Goal: Task Accomplishment & Management: Manage account settings

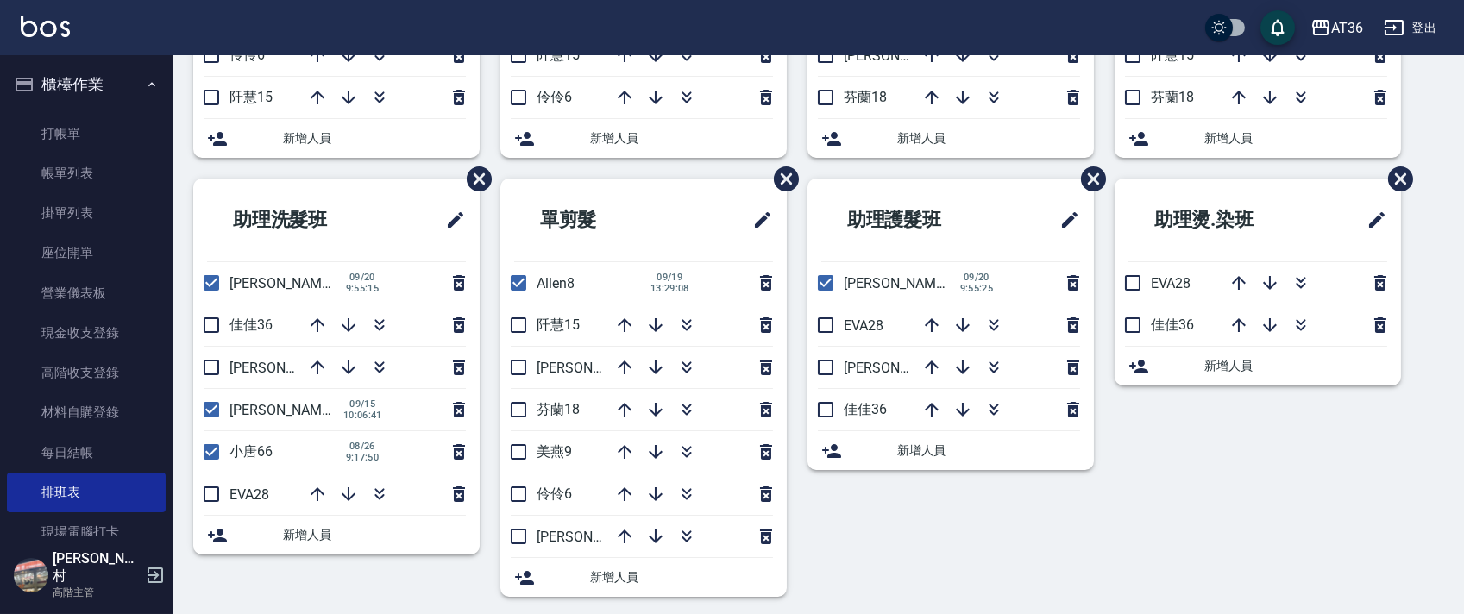
scroll to position [408, 0]
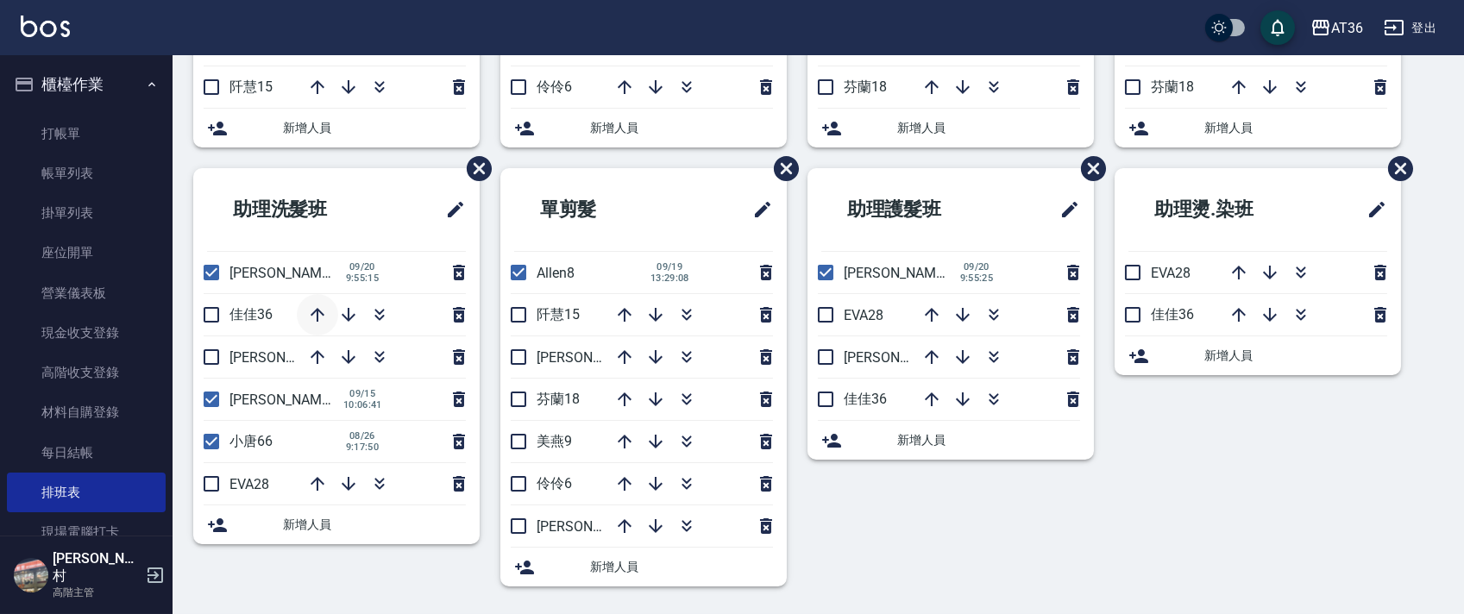
click at [310, 303] on button "button" at bounding box center [317, 314] width 41 height 41
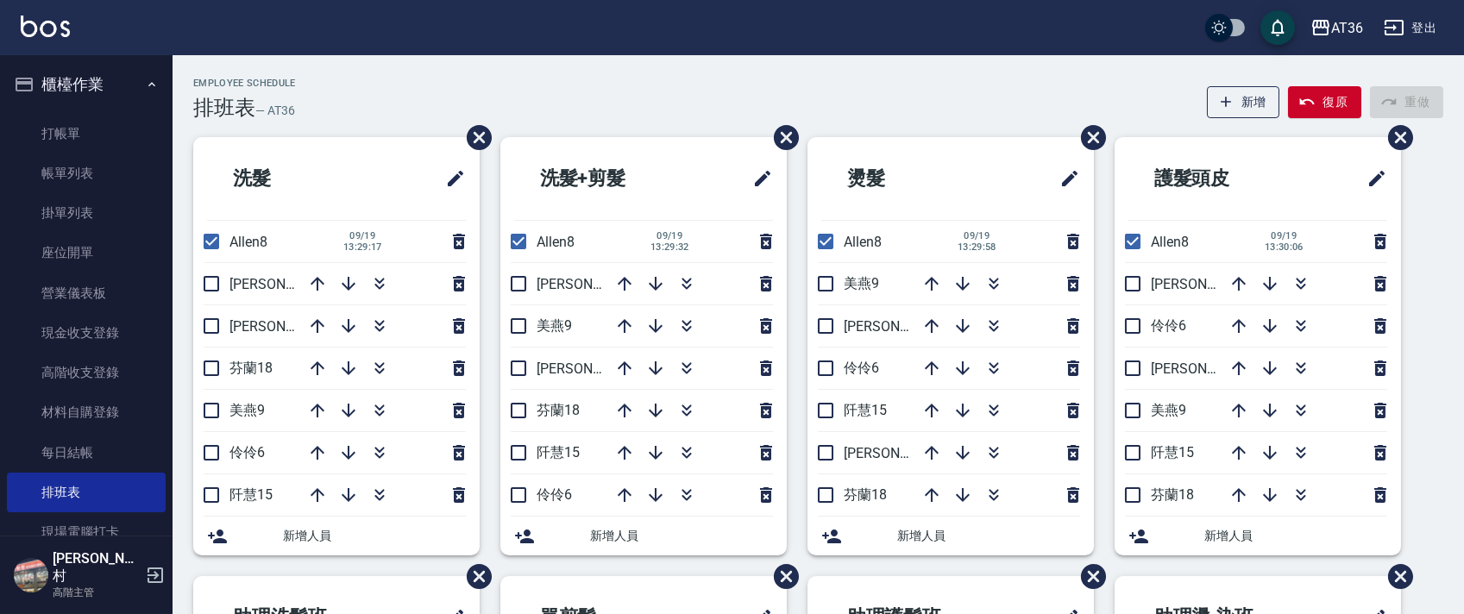
click at [518, 495] on input "checkbox" at bounding box center [519, 495] width 36 height 36
checkbox input "true"
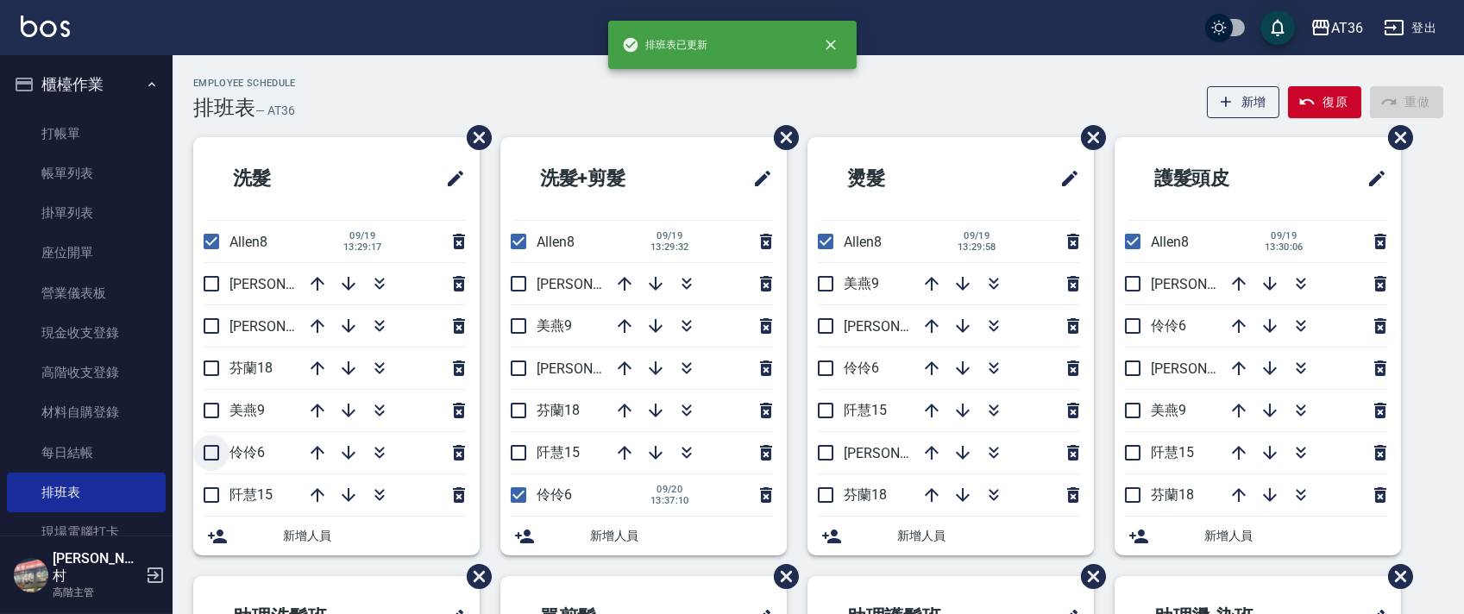
click at [215, 447] on input "checkbox" at bounding box center [211, 453] width 36 height 36
checkbox input "true"
click at [830, 369] on input "checkbox" at bounding box center [826, 368] width 36 height 36
checkbox input "true"
drag, startPoint x: 1128, startPoint y: 326, endPoint x: 799, endPoint y: 247, distance: 338.2
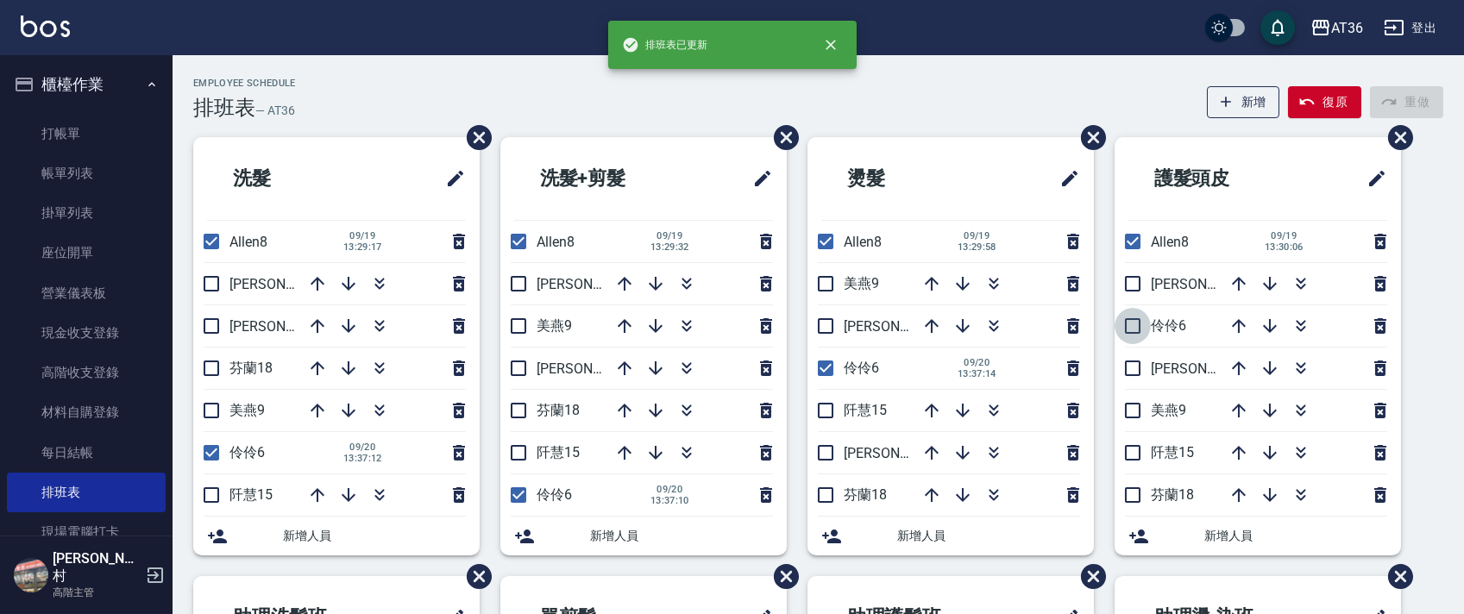
click at [1126, 328] on input "checkbox" at bounding box center [1133, 326] width 36 height 36
checkbox input "true"
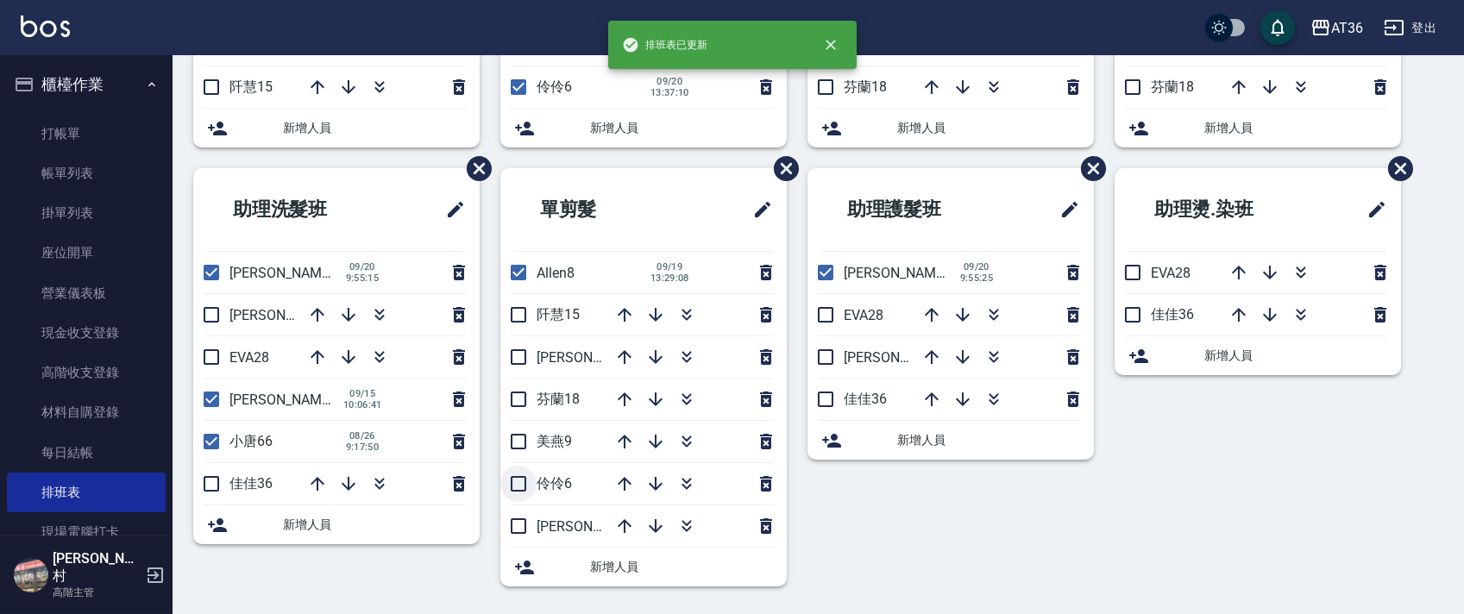
click at [513, 483] on input "checkbox" at bounding box center [519, 484] width 36 height 36
checkbox input "true"
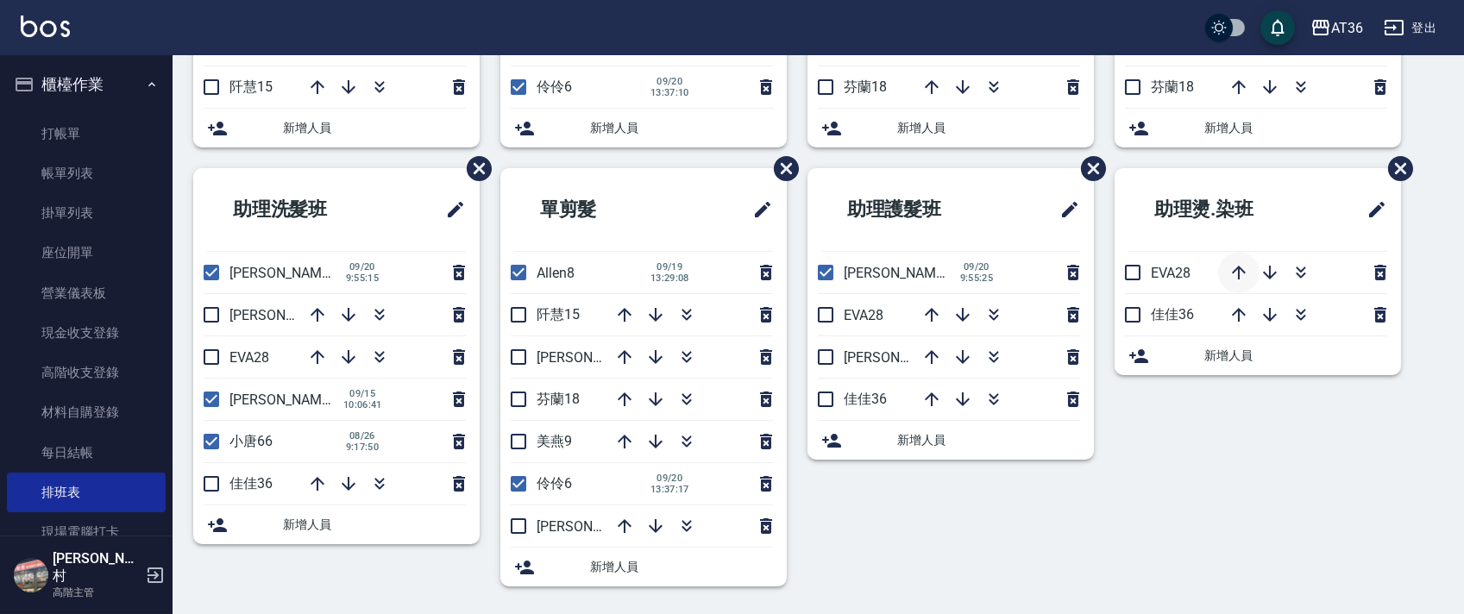
click at [1240, 275] on icon "button" at bounding box center [1239, 272] width 21 height 21
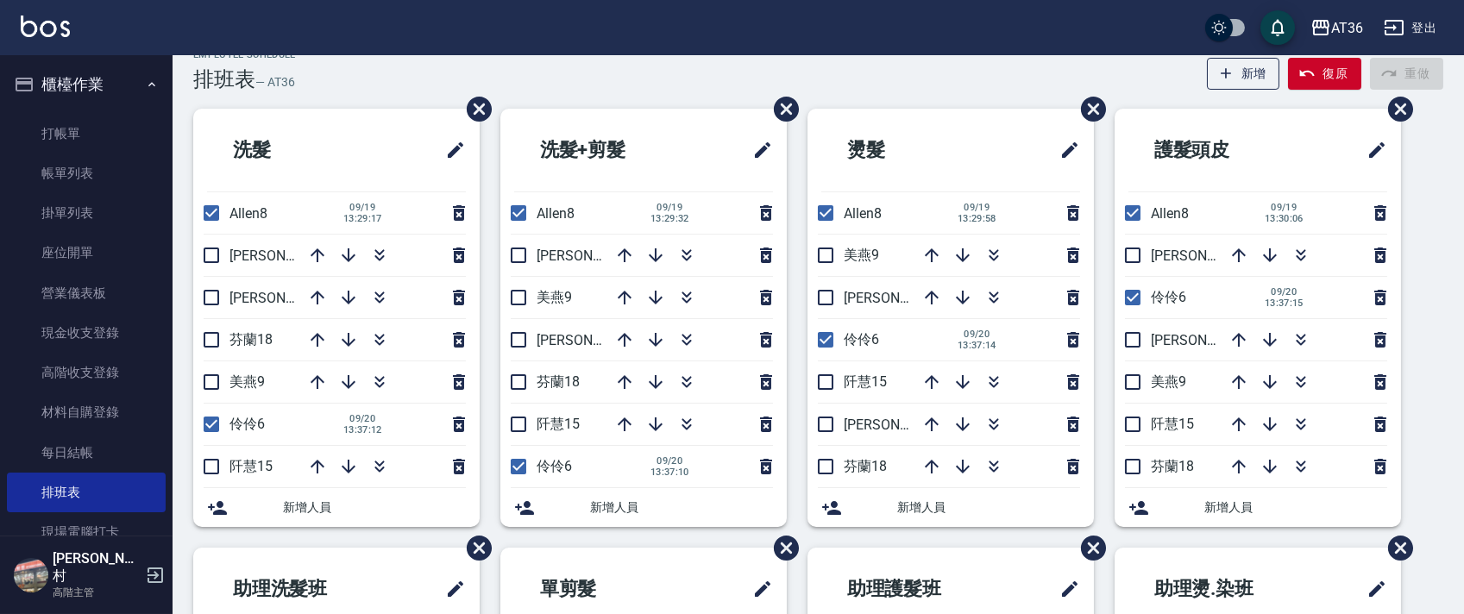
scroll to position [0, 0]
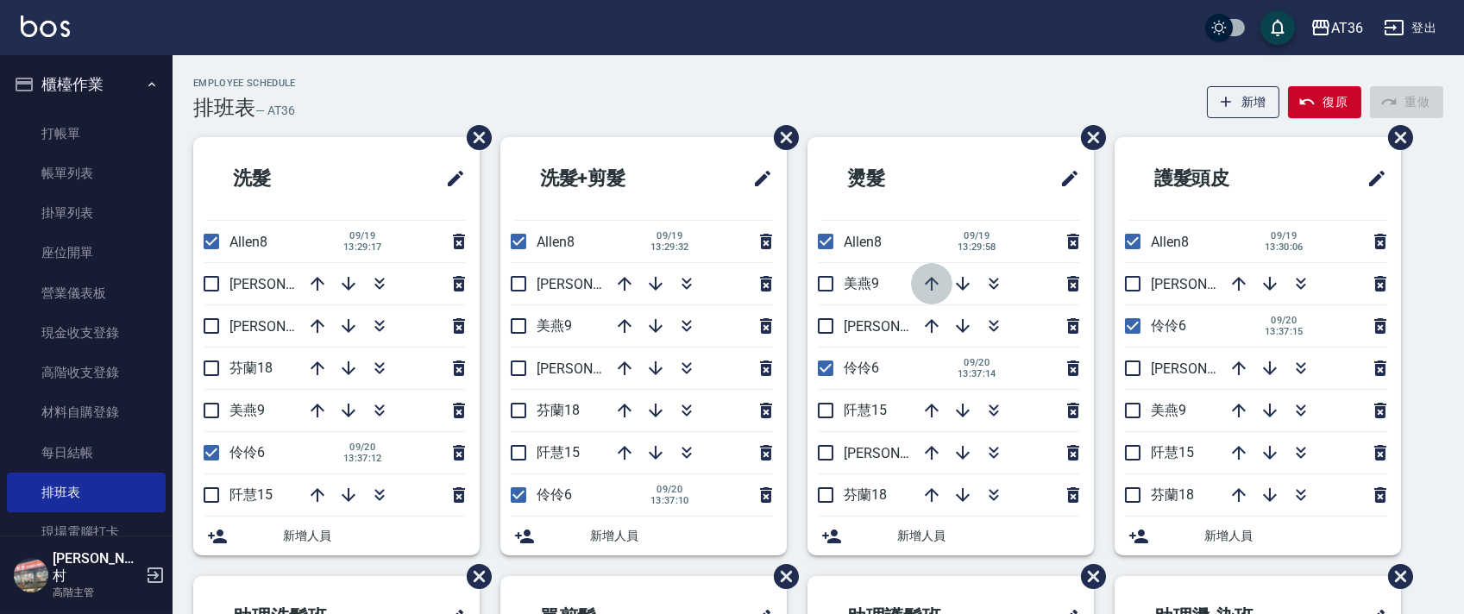
click at [929, 283] on icon "button" at bounding box center [932, 284] width 21 height 21
click at [934, 277] on icon "button" at bounding box center [932, 284] width 21 height 21
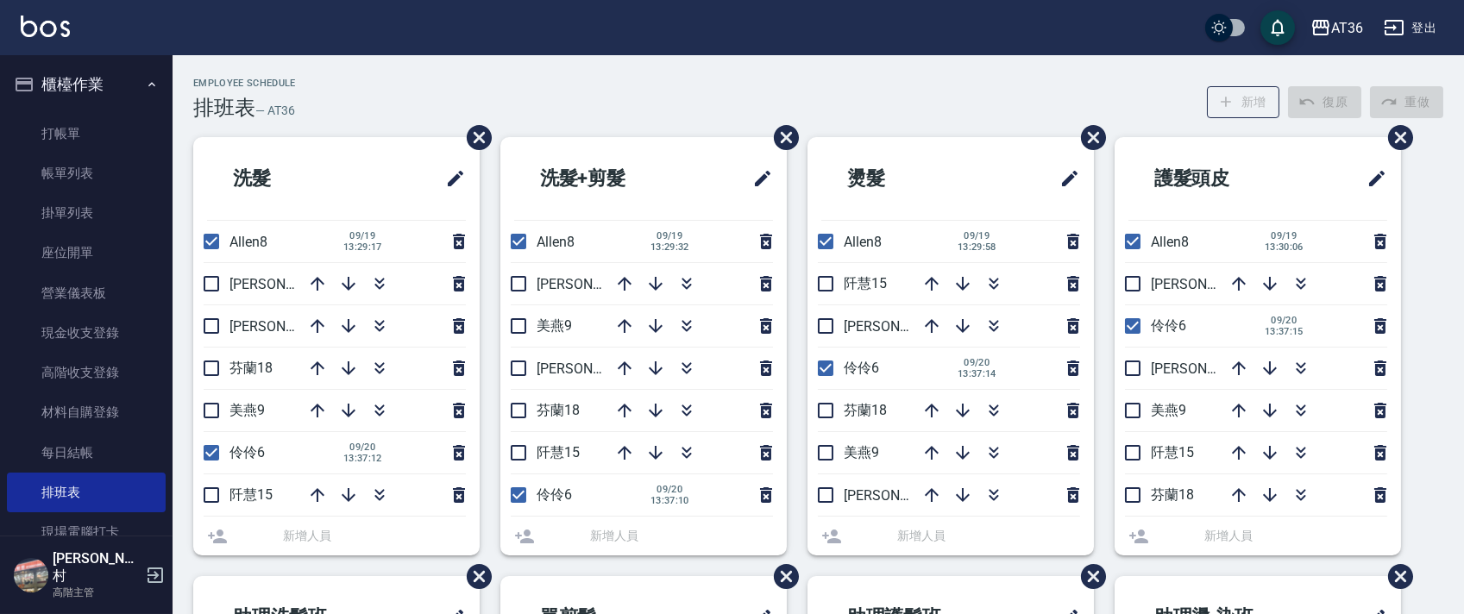
click at [934, 277] on icon "button" at bounding box center [932, 284] width 21 height 21
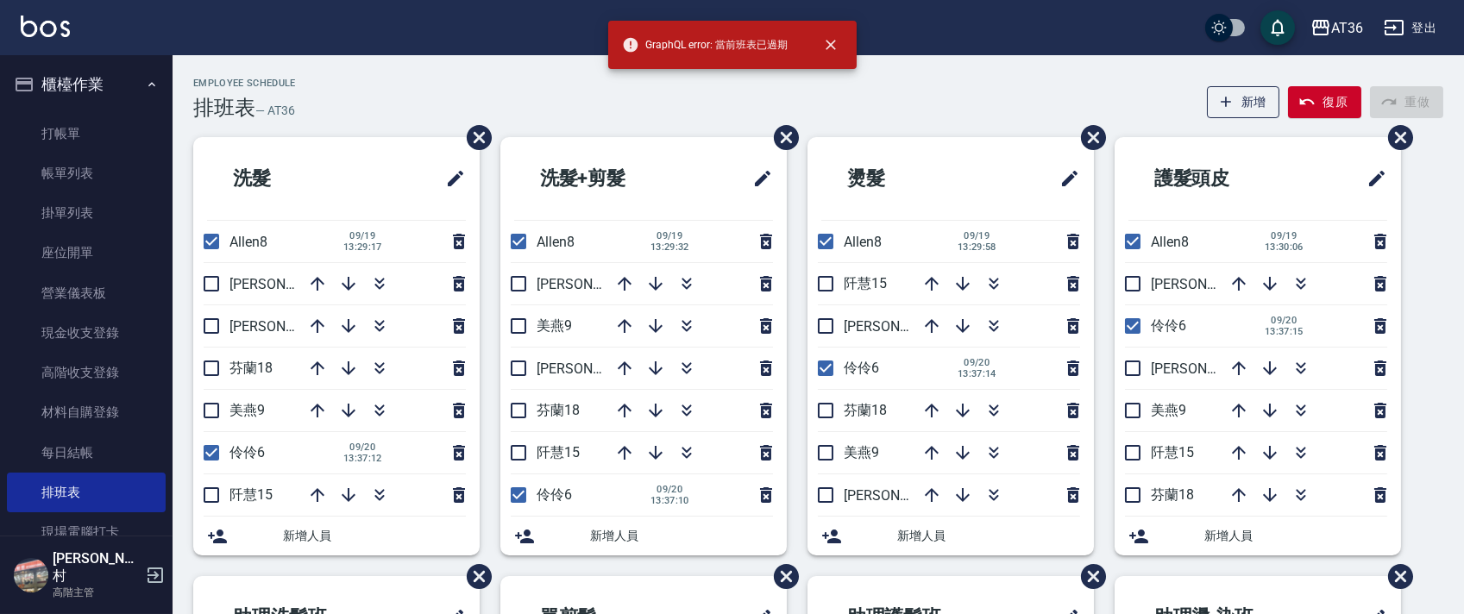
click at [934, 277] on icon "button" at bounding box center [932, 284] width 21 height 21
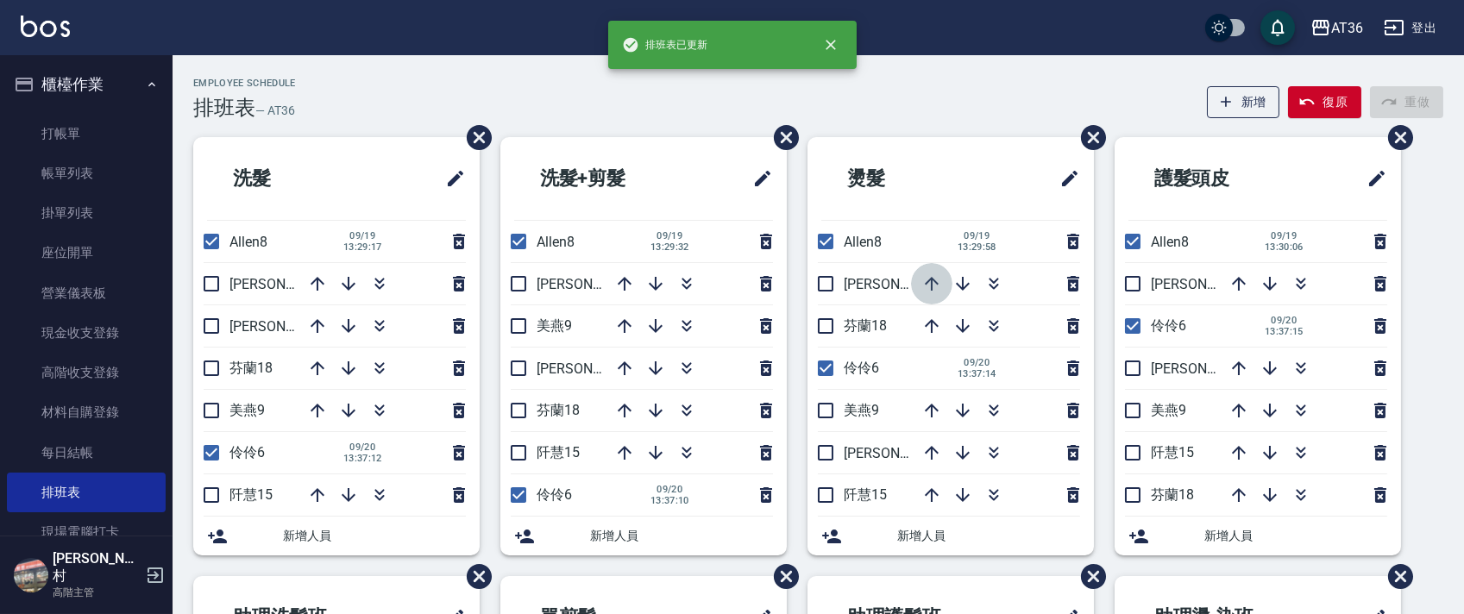
click at [934, 277] on icon "button" at bounding box center [932, 284] width 21 height 21
click at [827, 363] on input "checkbox" at bounding box center [826, 368] width 36 height 36
checkbox input "false"
click at [933, 280] on icon "button" at bounding box center [932, 284] width 14 height 14
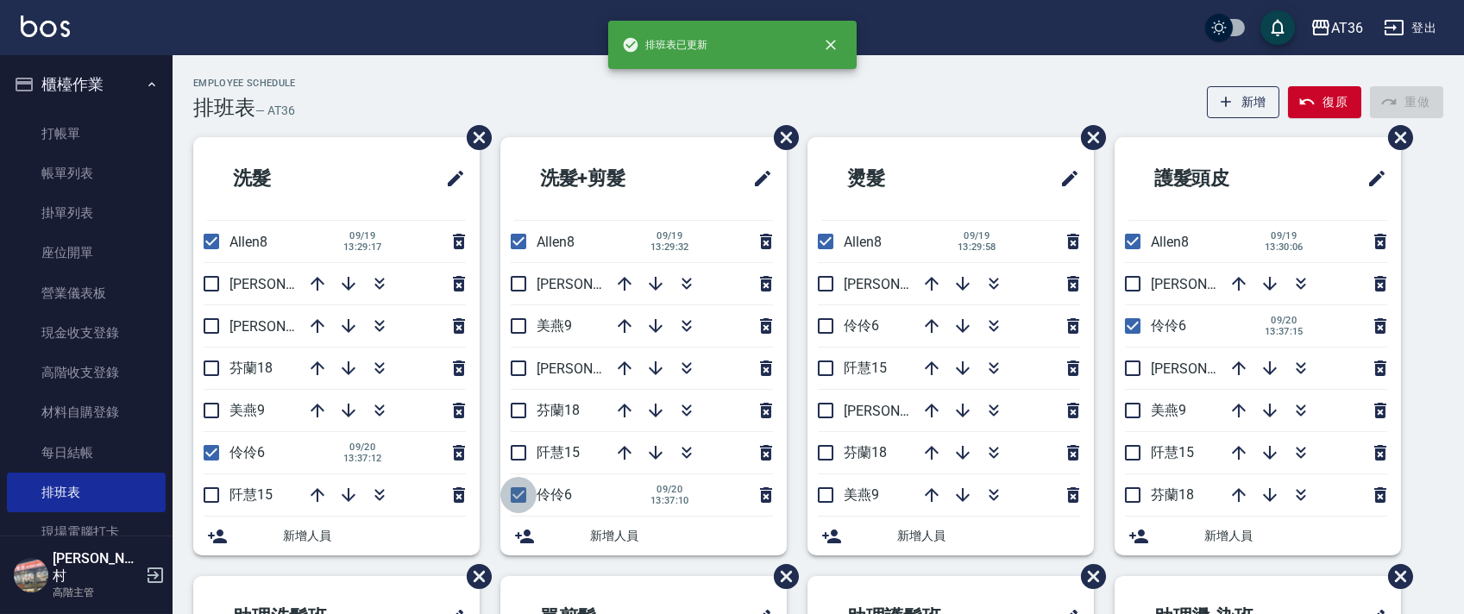
click at [516, 490] on input "checkbox" at bounding box center [519, 495] width 36 height 36
checkbox input "false"
click at [200, 452] on input "checkbox" at bounding box center [211, 453] width 36 height 36
checkbox input "false"
drag, startPoint x: 1124, startPoint y: 319, endPoint x: 1121, endPoint y: 329, distance: 9.8
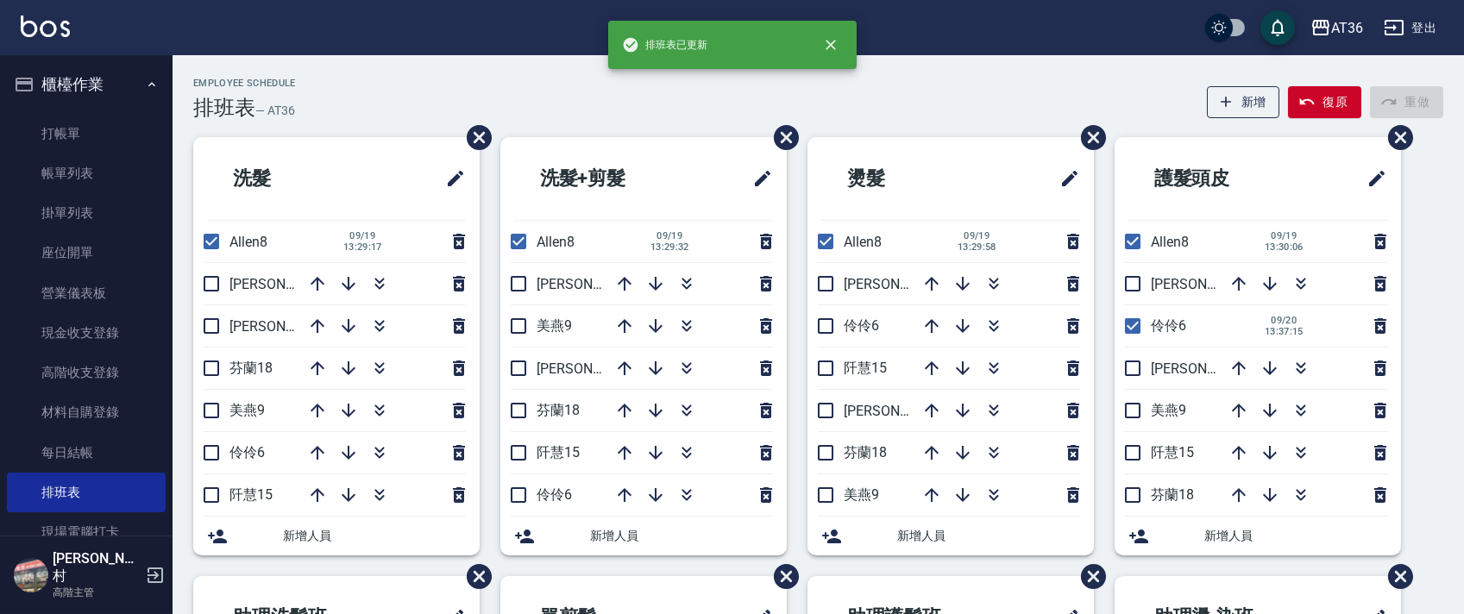
click at [1121, 322] on input "checkbox" at bounding box center [1133, 326] width 36 height 36
checkbox input "false"
